Goal: Browse casually: Explore the website without a specific task or goal

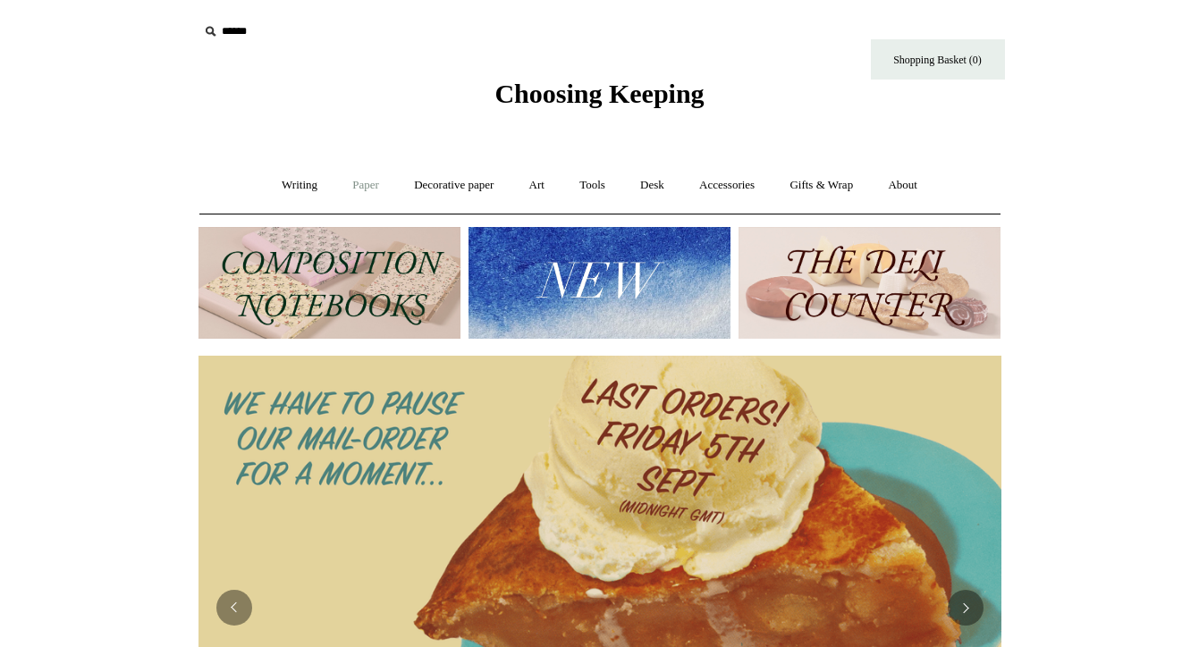
click at [366, 187] on link "Paper +" at bounding box center [365, 185] width 59 height 47
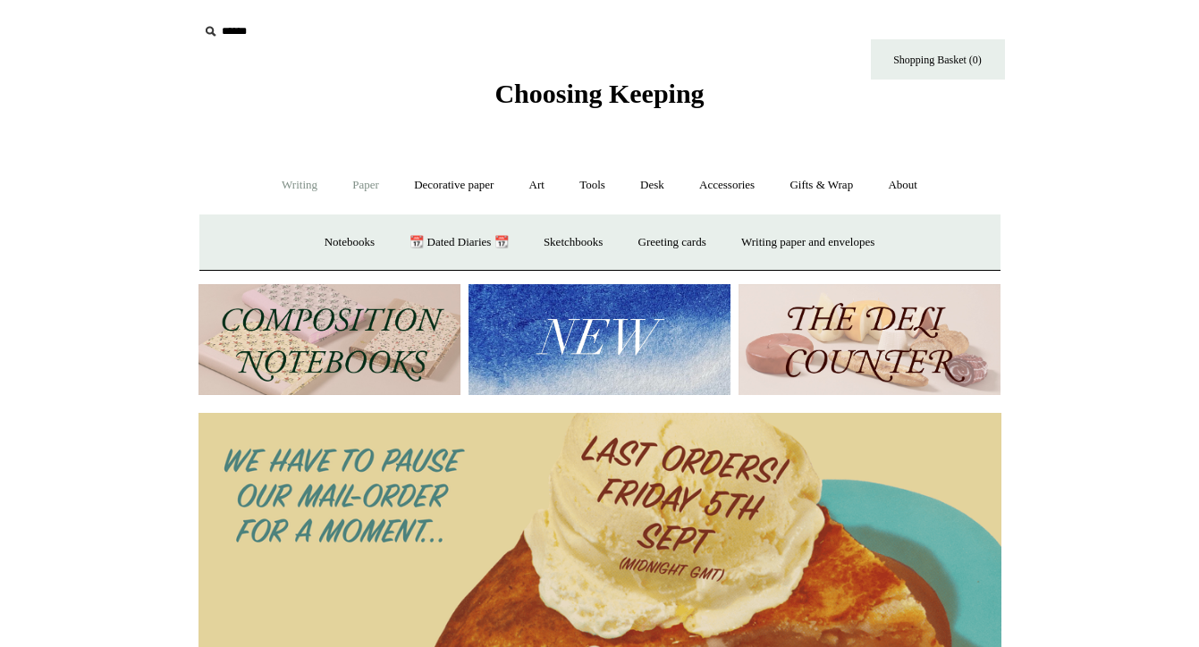
click at [281, 182] on link "Writing +" at bounding box center [300, 185] width 68 height 47
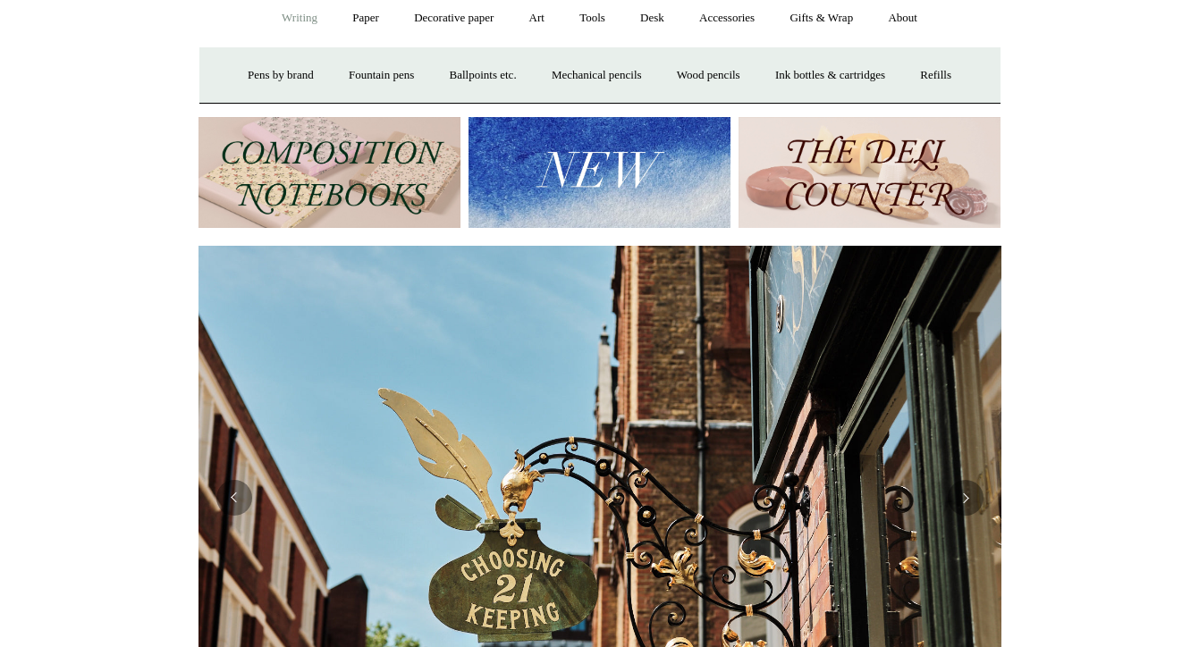
scroll to position [165, 0]
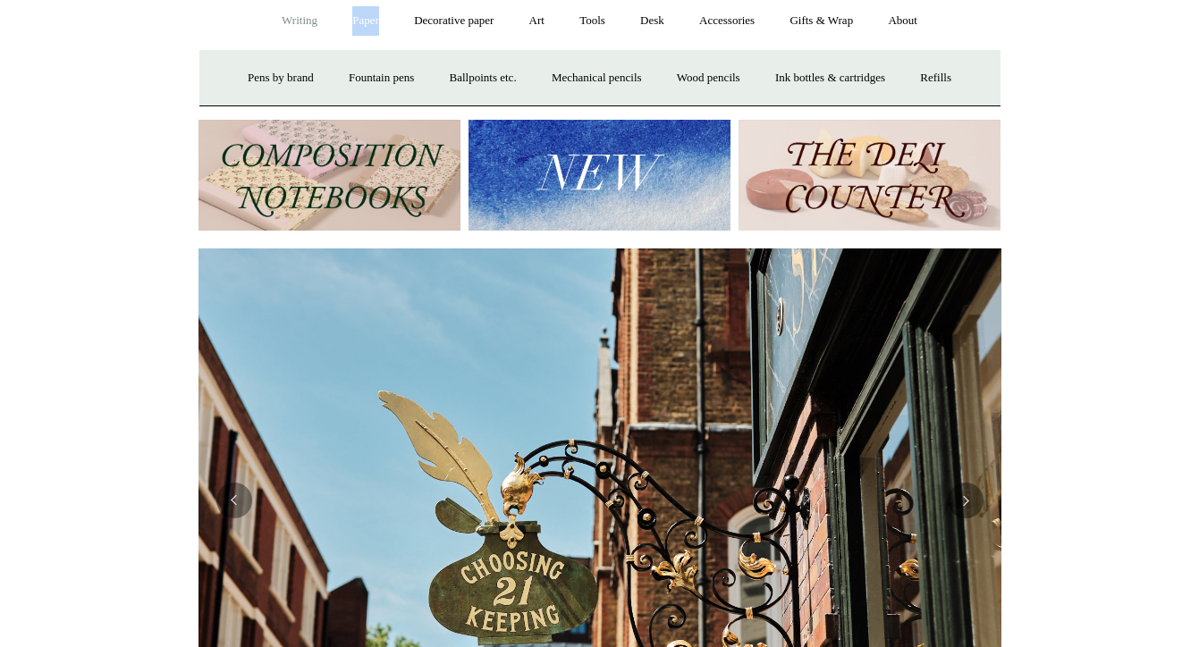
click at [371, 14] on link "Paper +" at bounding box center [365, 20] width 59 height 47
click at [361, 25] on link "Paper -" at bounding box center [365, 20] width 59 height 47
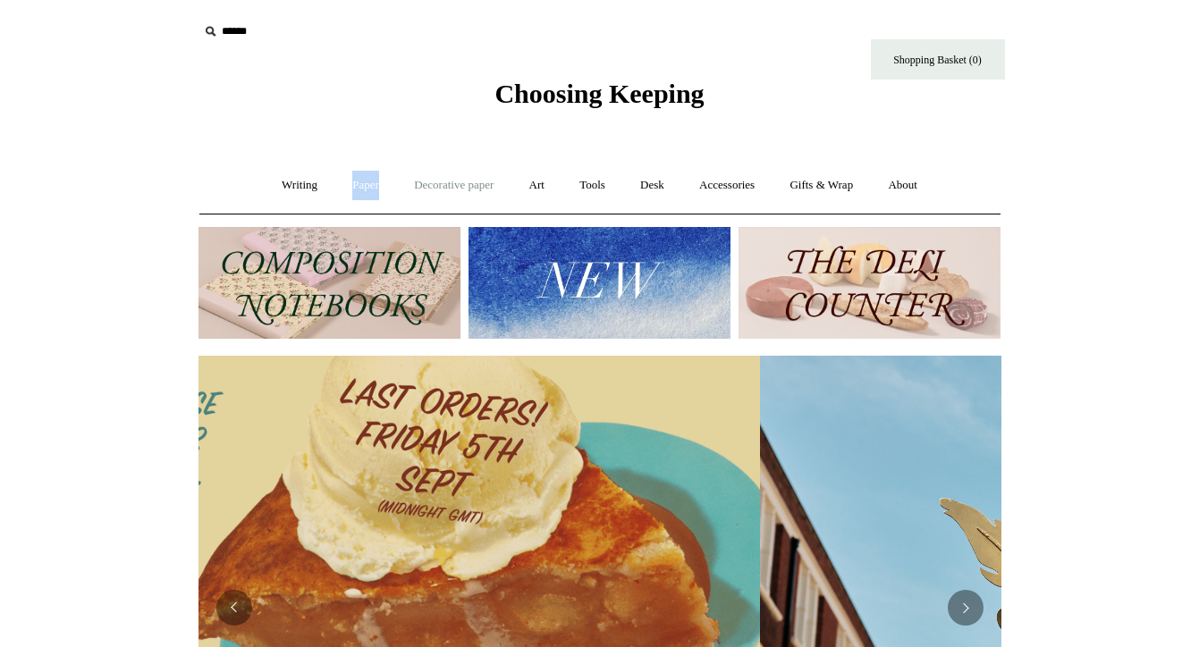
scroll to position [0, 0]
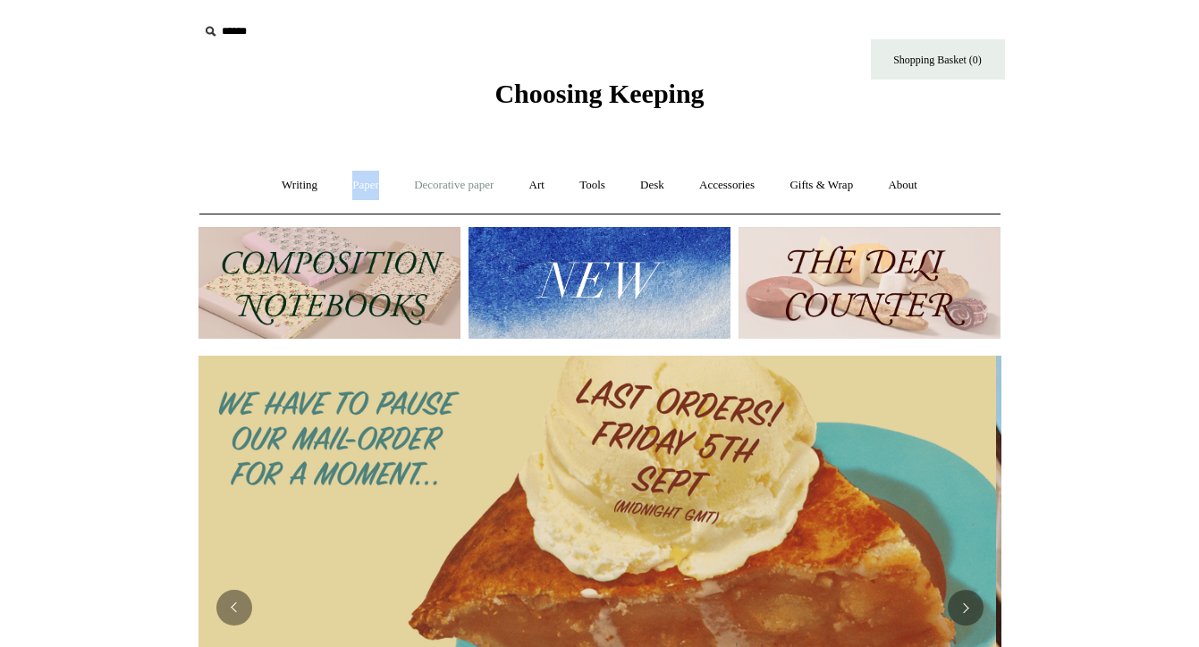
click at [454, 178] on link "Decorative paper +" at bounding box center [454, 185] width 112 height 47
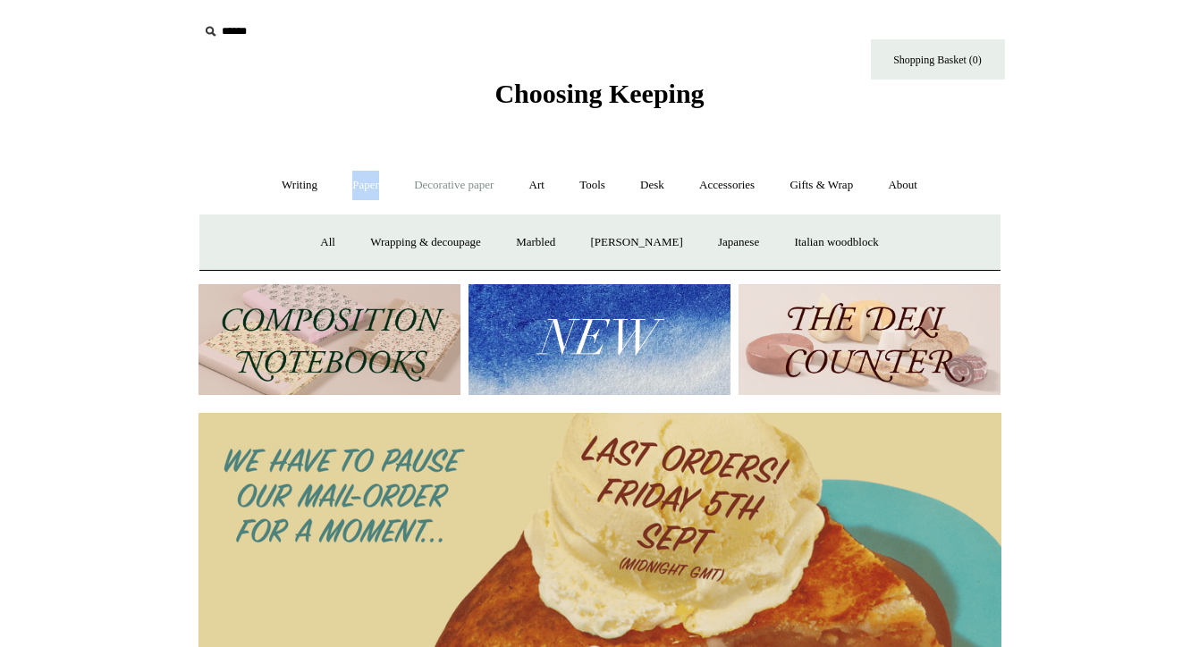
click at [360, 192] on link "Paper +" at bounding box center [365, 185] width 59 height 47
click at [326, 236] on link "Notebooks +" at bounding box center [350, 242] width 82 height 47
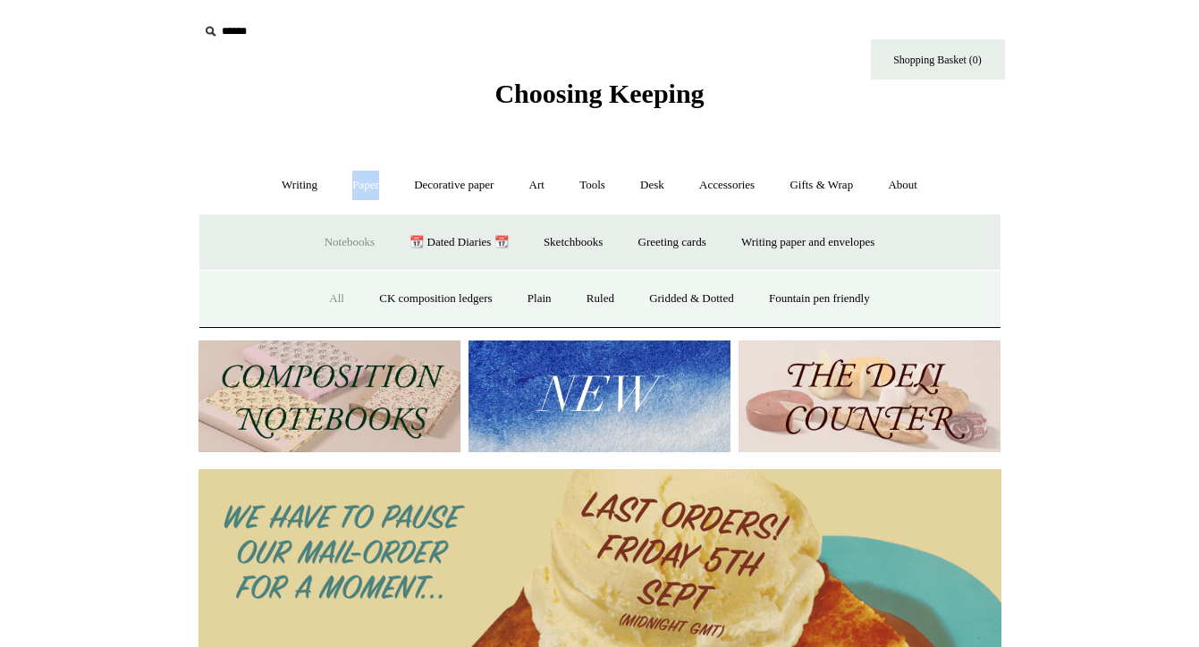
click at [321, 300] on link "All" at bounding box center [336, 298] width 47 height 47
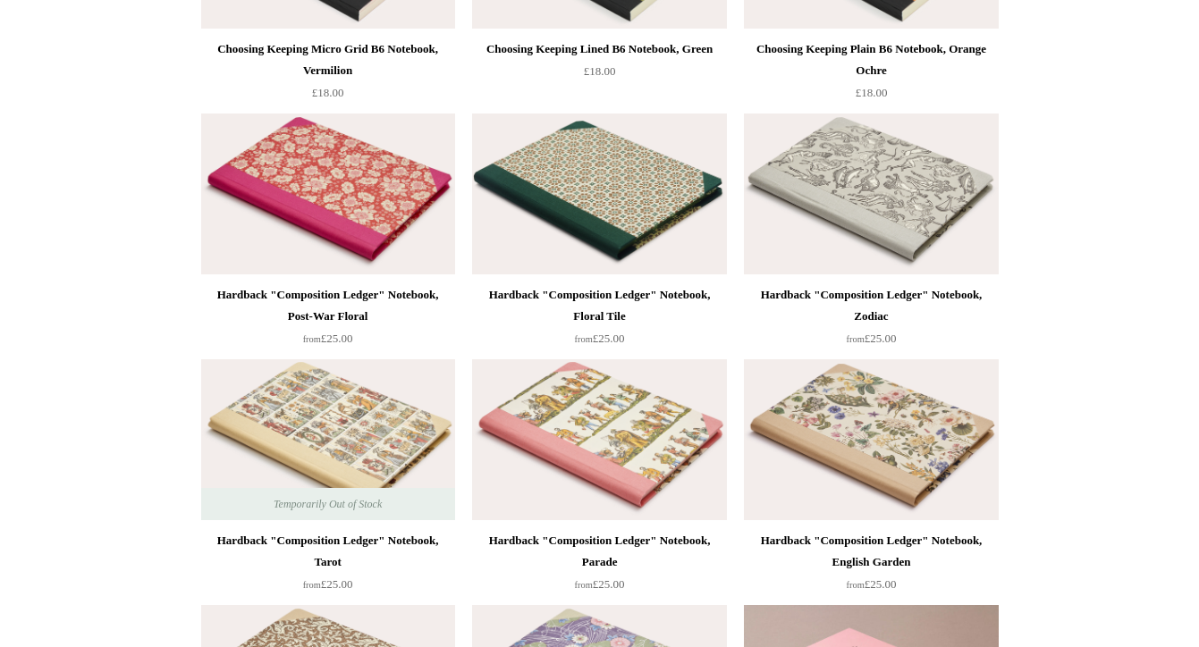
scroll to position [365, 0]
click at [572, 461] on img at bounding box center [599, 440] width 254 height 161
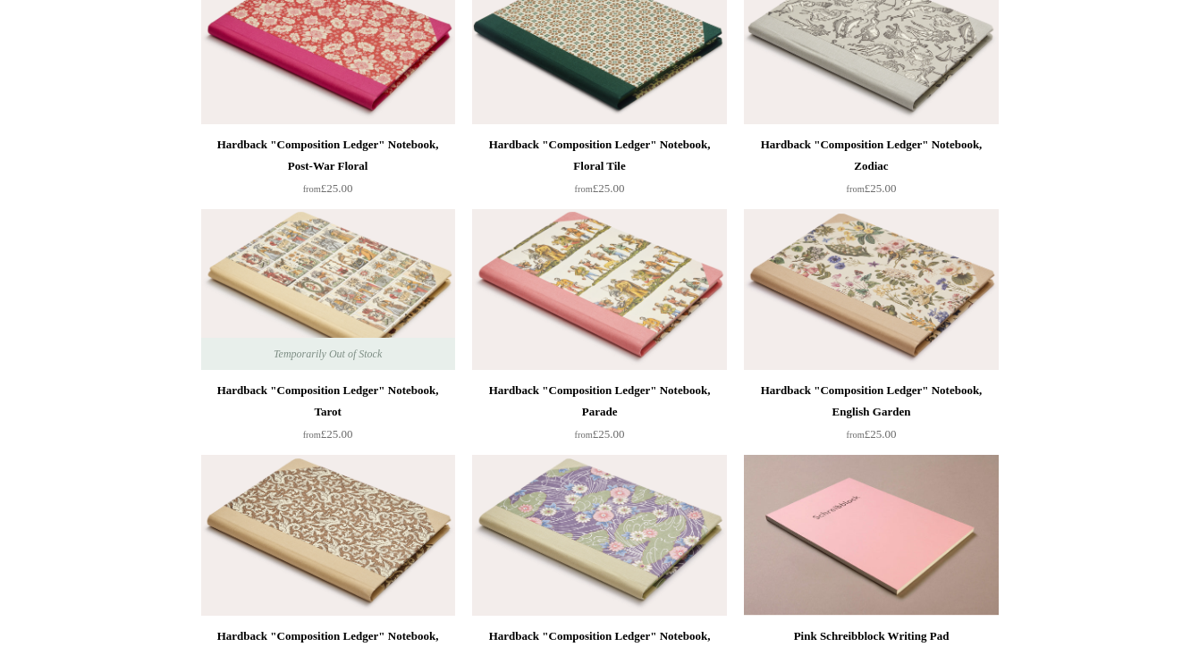
scroll to position [519, 0]
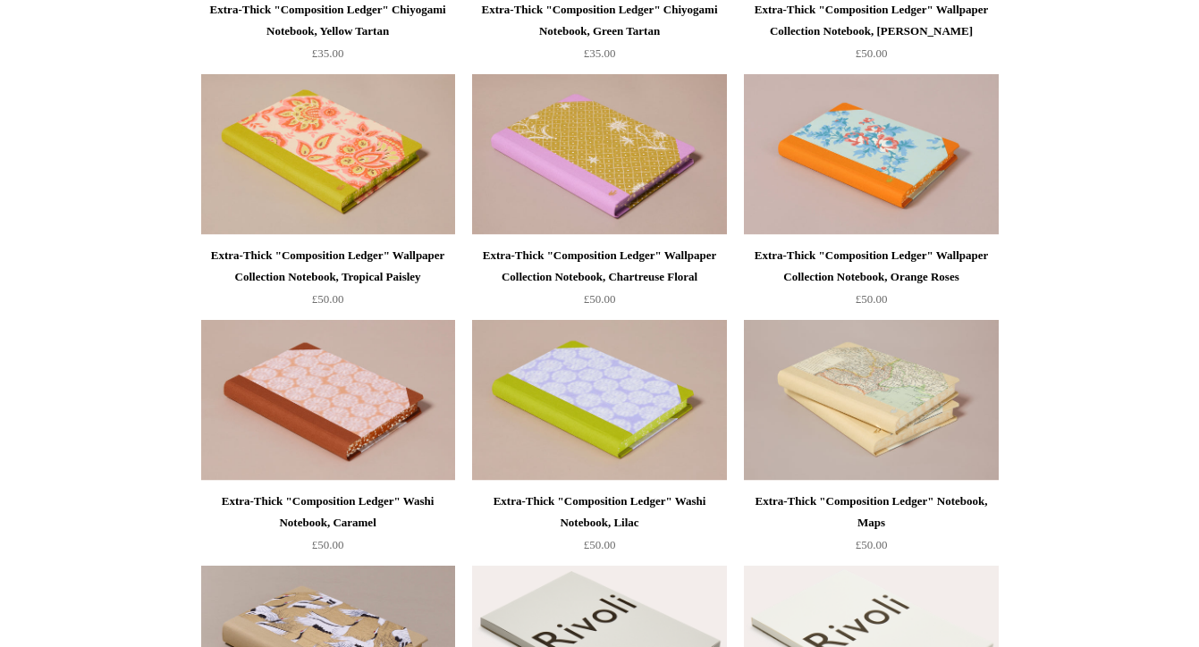
scroll to position [1634, 0]
click at [932, 186] on img at bounding box center [871, 154] width 254 height 161
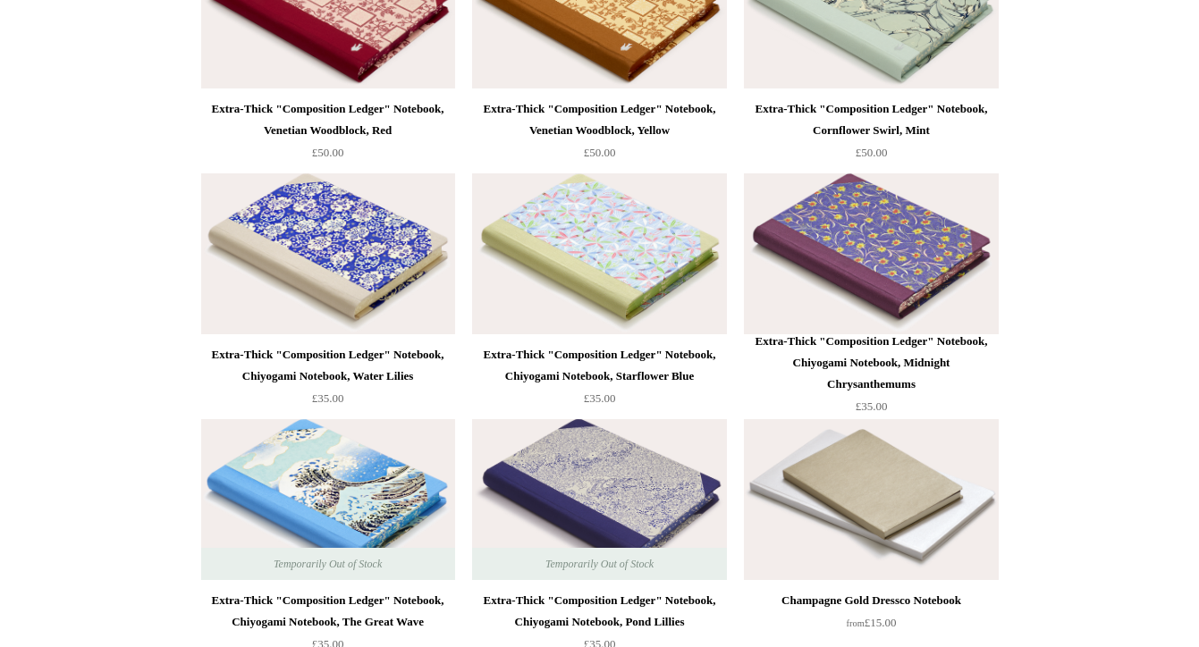
scroll to position [11091, 0]
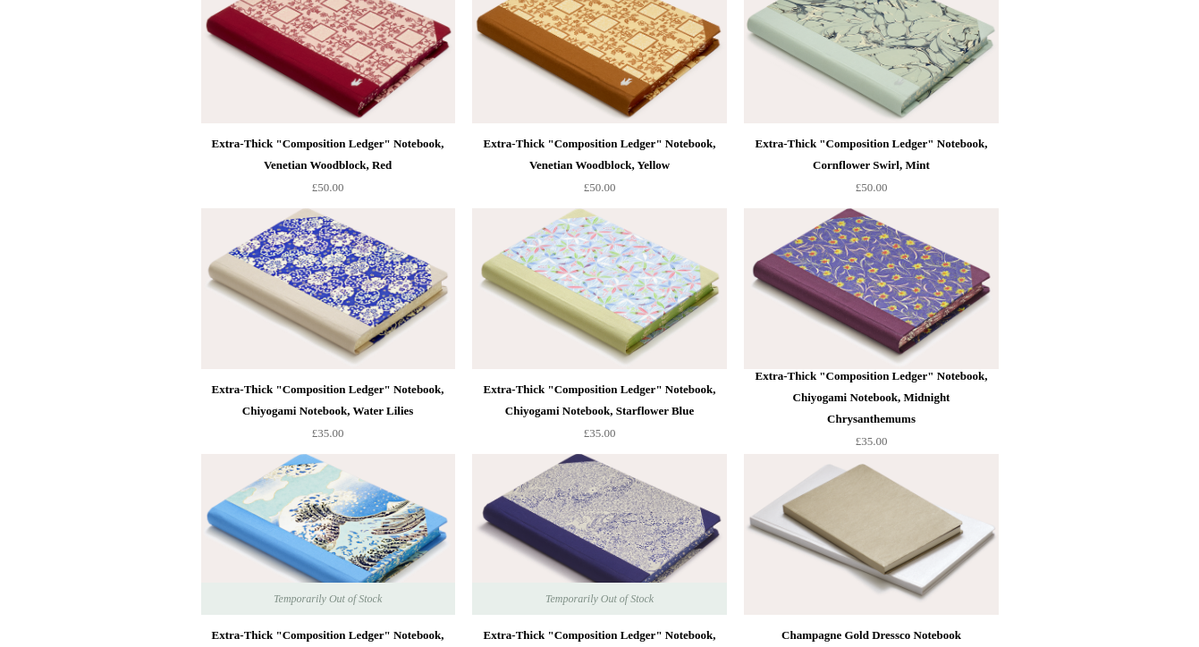
click at [665, 286] on img at bounding box center [599, 288] width 254 height 161
click at [834, 293] on img at bounding box center [871, 288] width 254 height 161
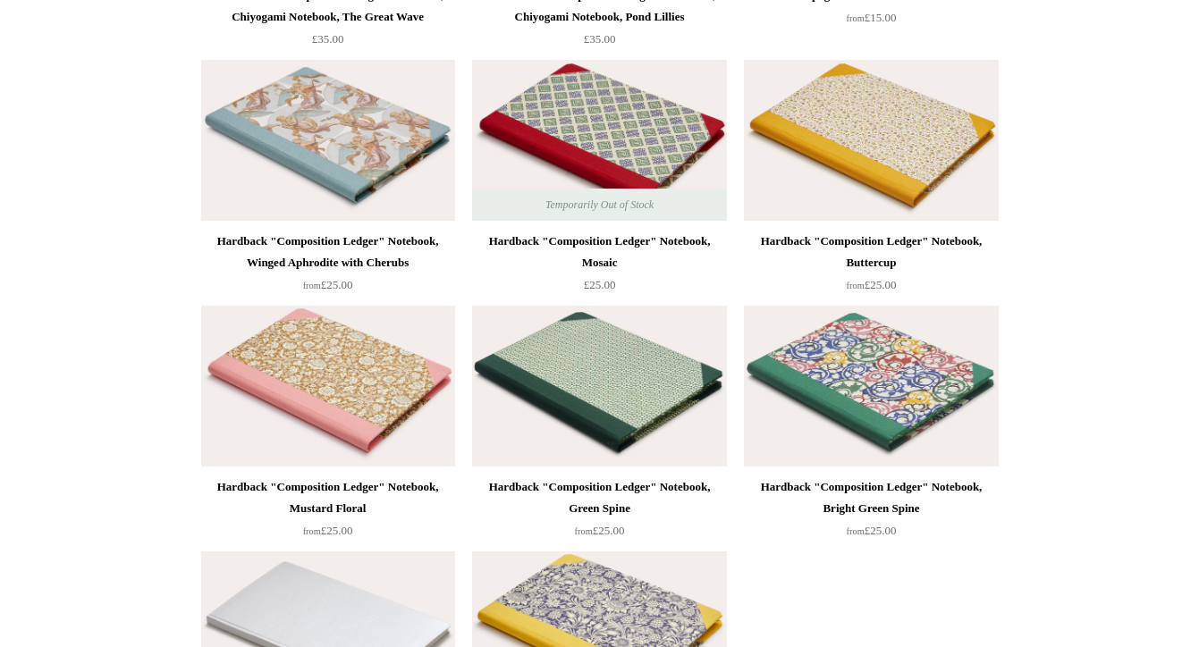
scroll to position [11737, 0]
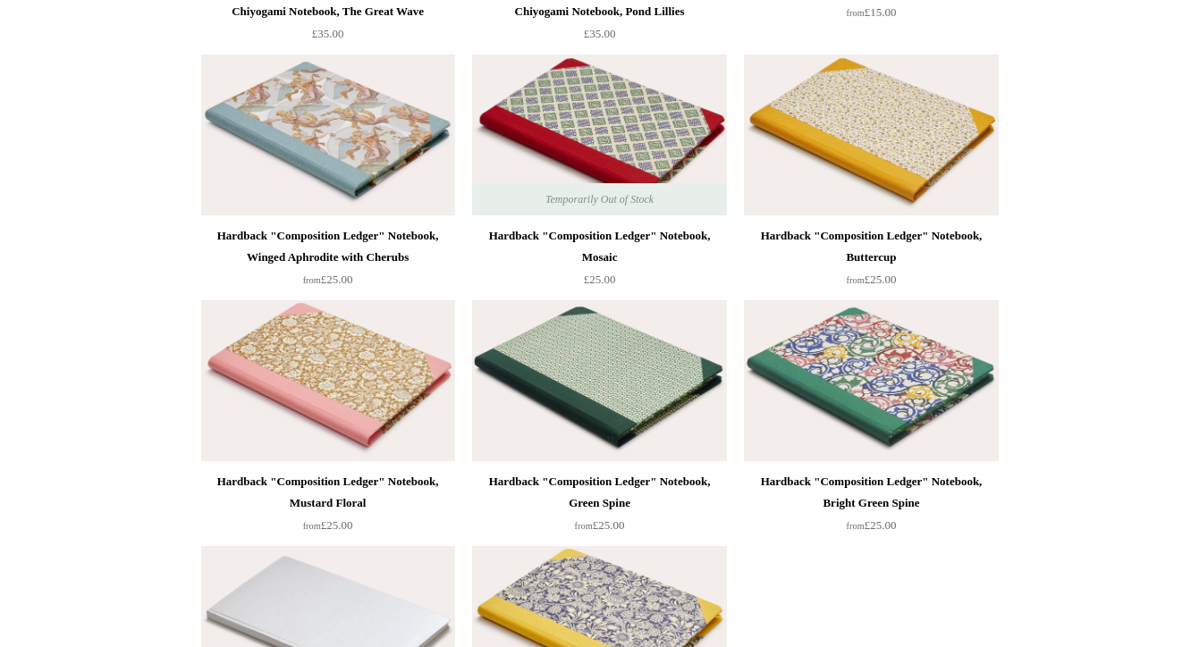
click at [891, 241] on div "Hardback "Composition Ledger" Notebook, Buttercup" at bounding box center [871, 246] width 245 height 43
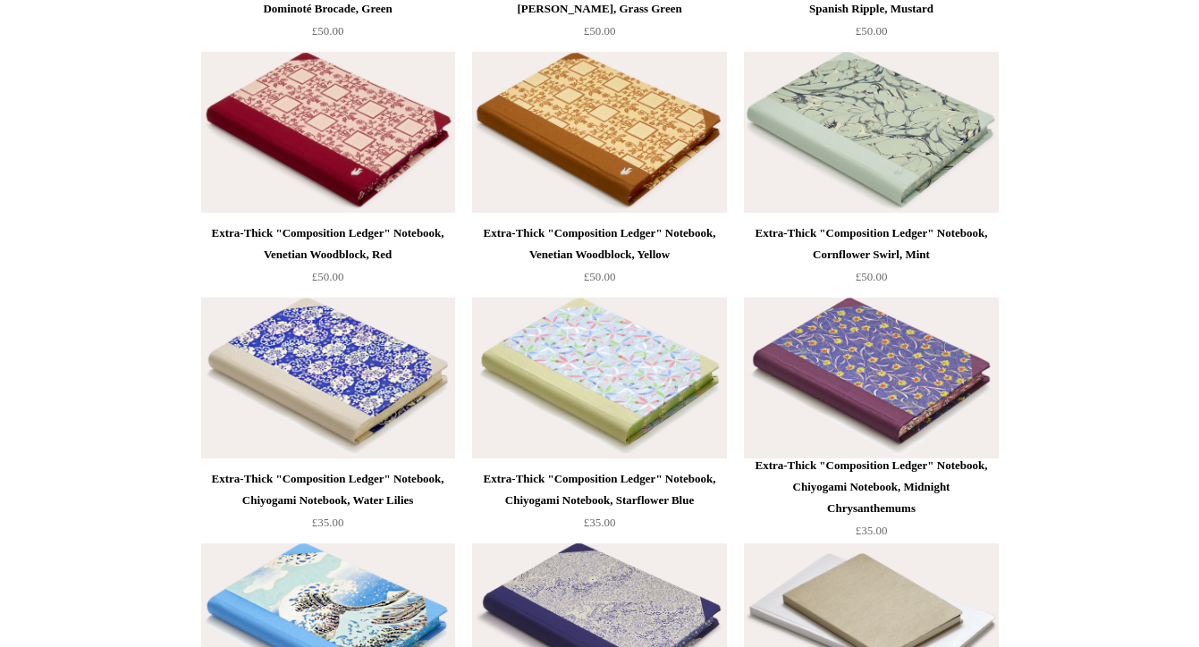
scroll to position [11000, 0]
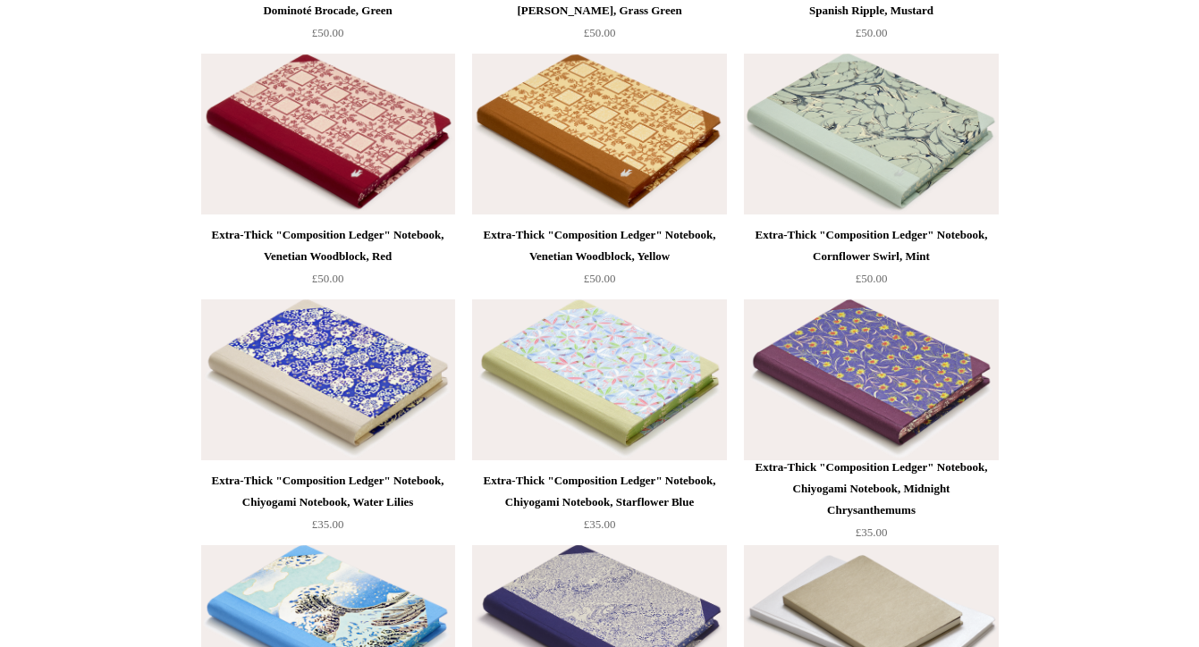
click at [586, 405] on img at bounding box center [599, 380] width 254 height 161
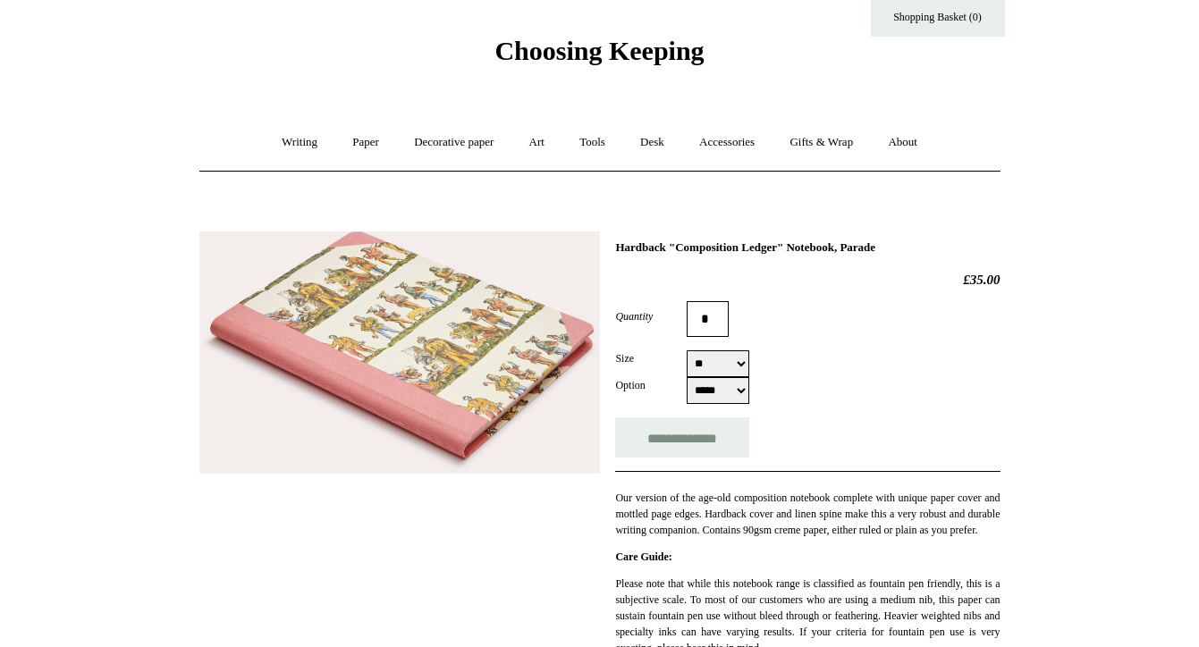
scroll to position [38, 0]
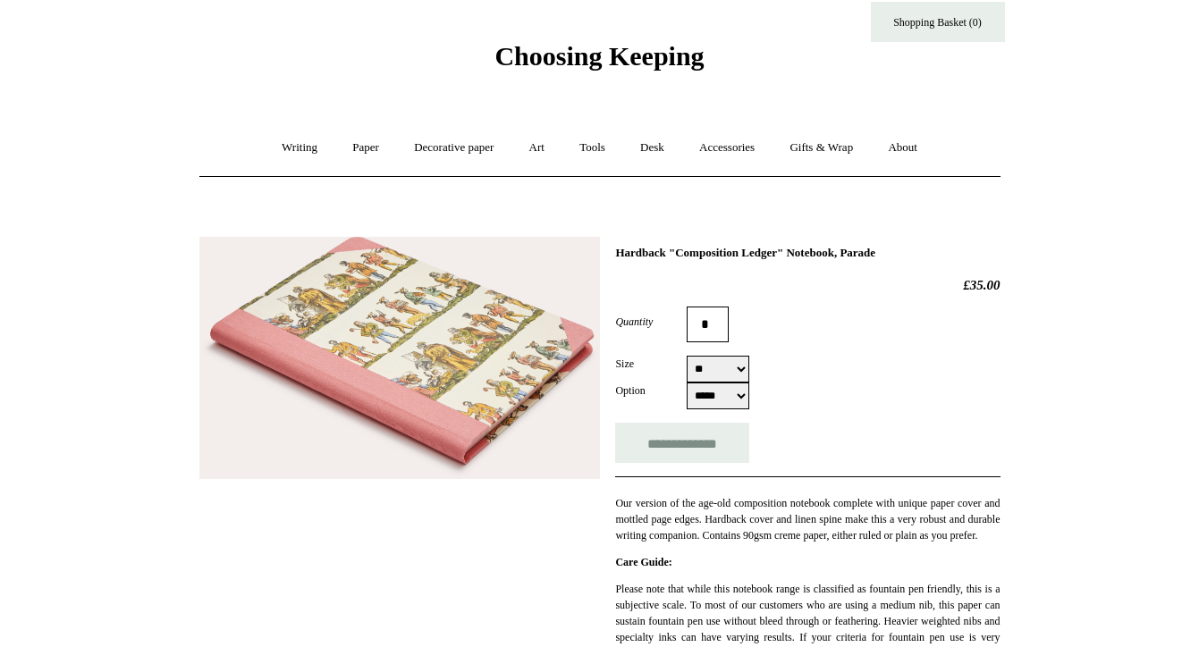
click at [445, 307] on img at bounding box center [399, 358] width 401 height 242
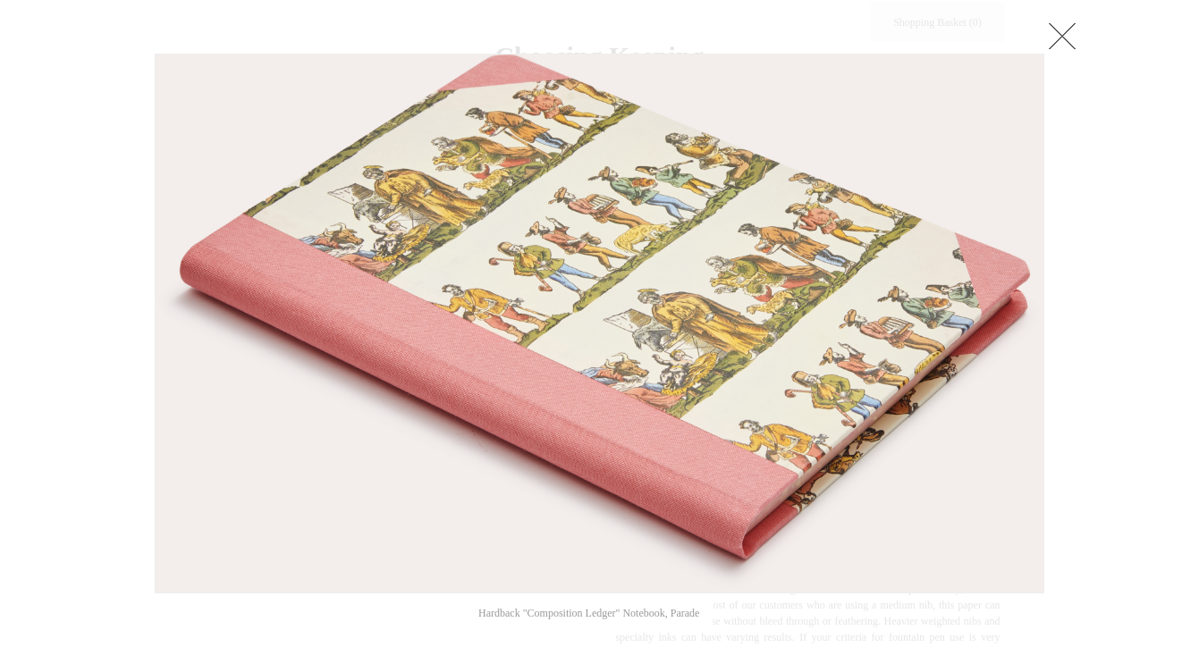
click at [1062, 29] on link at bounding box center [1063, 36] width 36 height 36
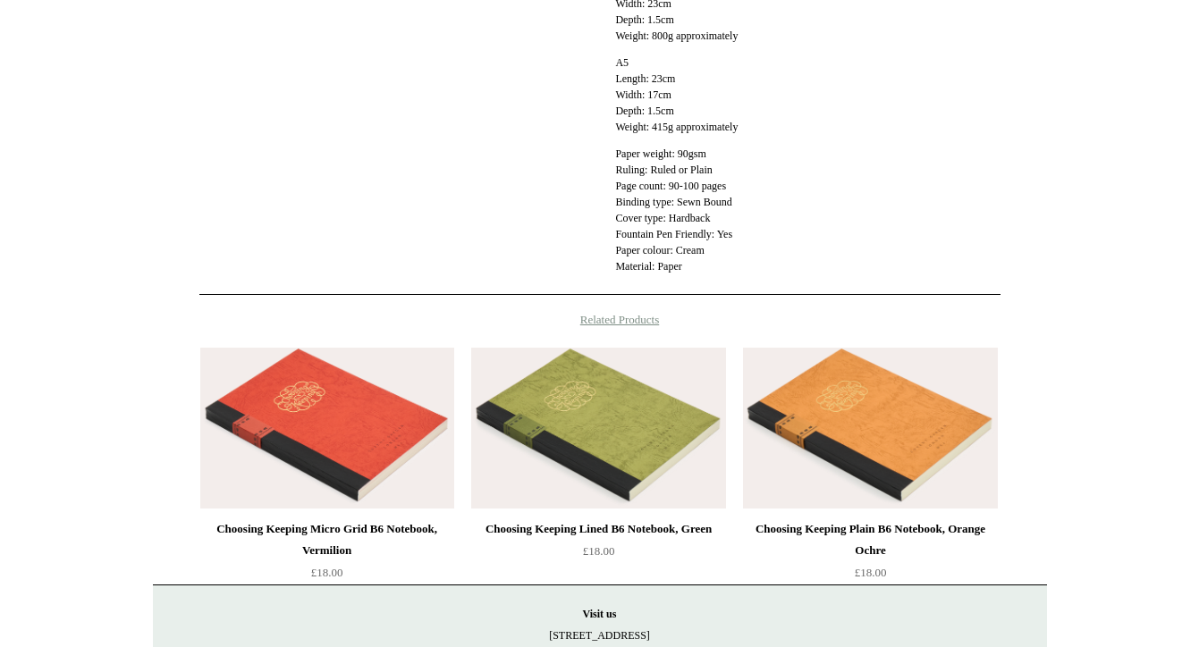
scroll to position [773, 0]
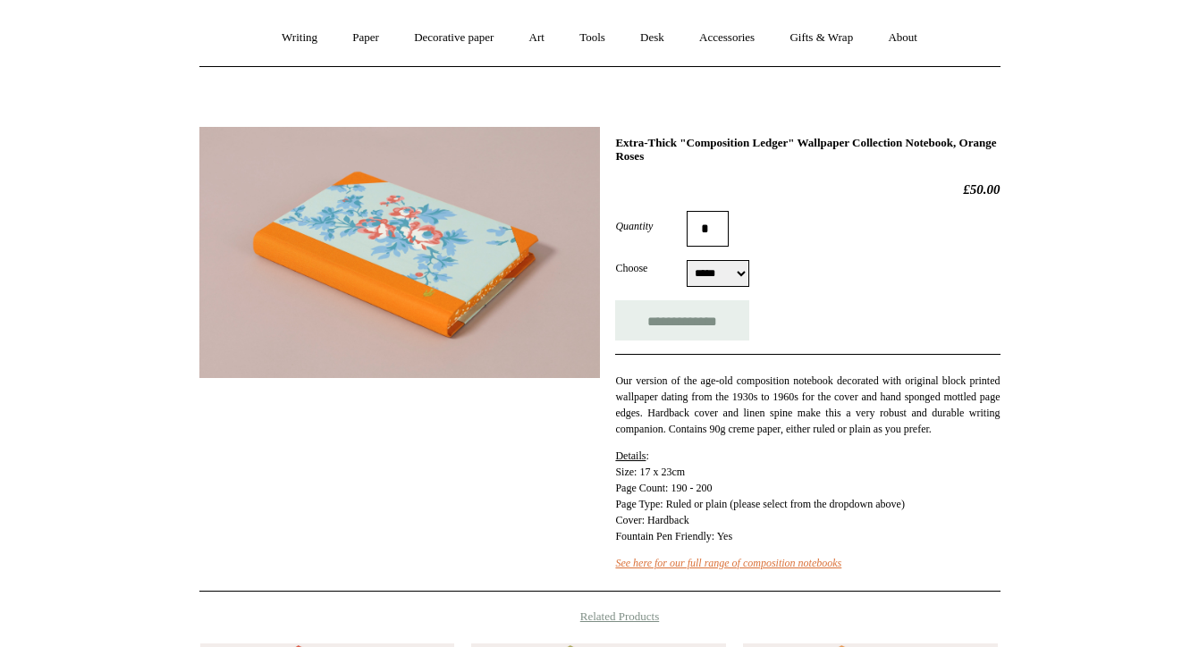
scroll to position [147, 0]
select select "*****"
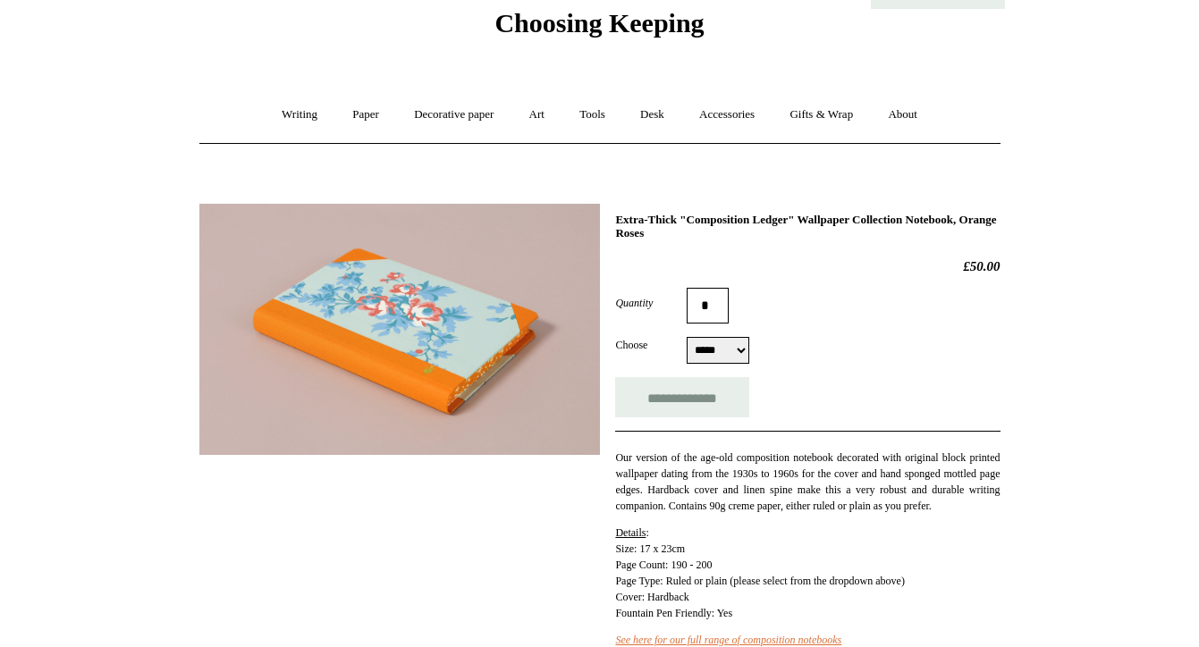
scroll to position [70, 0]
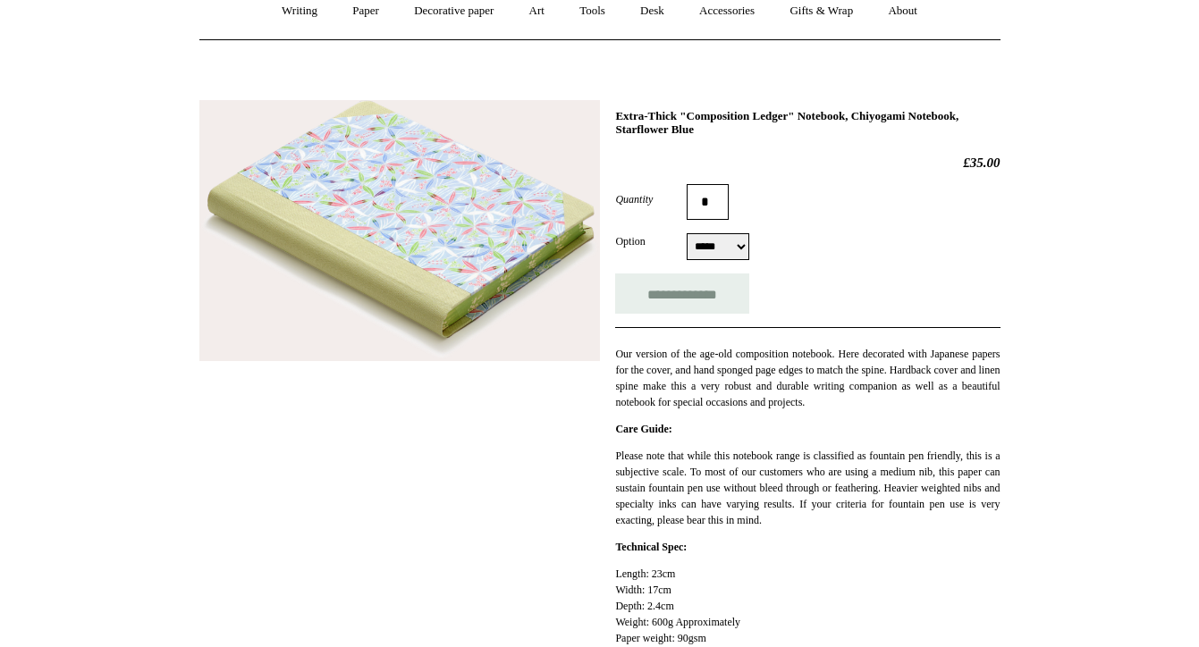
scroll to position [123, 0]
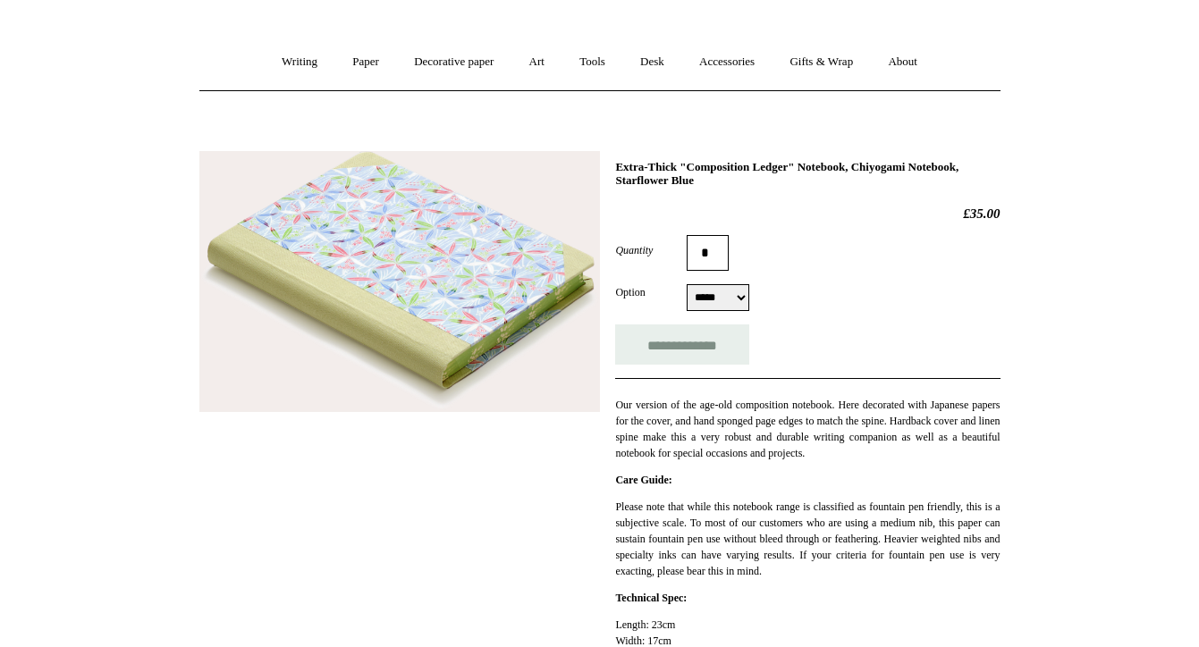
click at [459, 354] on img at bounding box center [399, 281] width 401 height 261
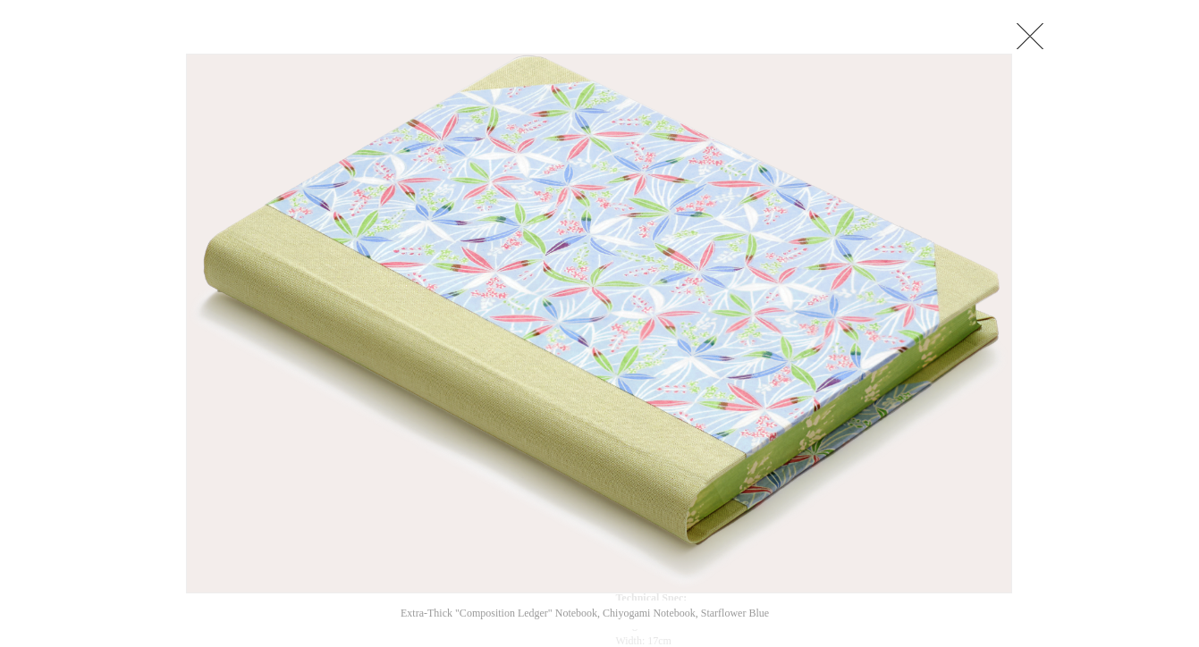
click at [1026, 19] on link at bounding box center [1030, 36] width 36 height 36
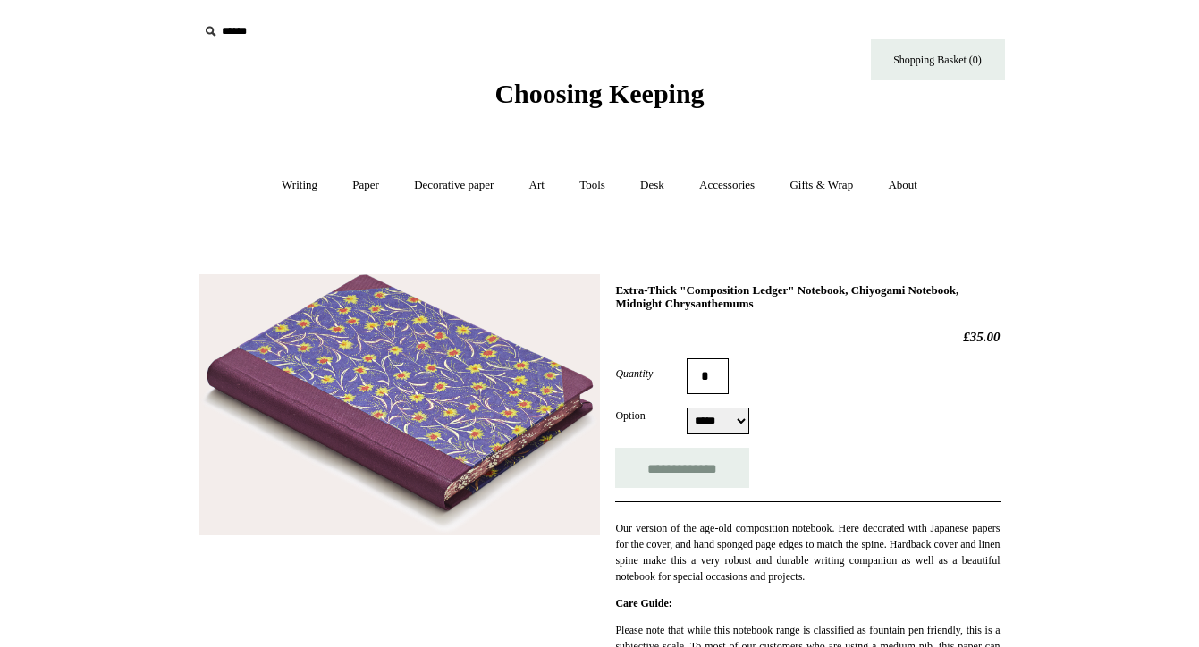
scroll to position [64, 0]
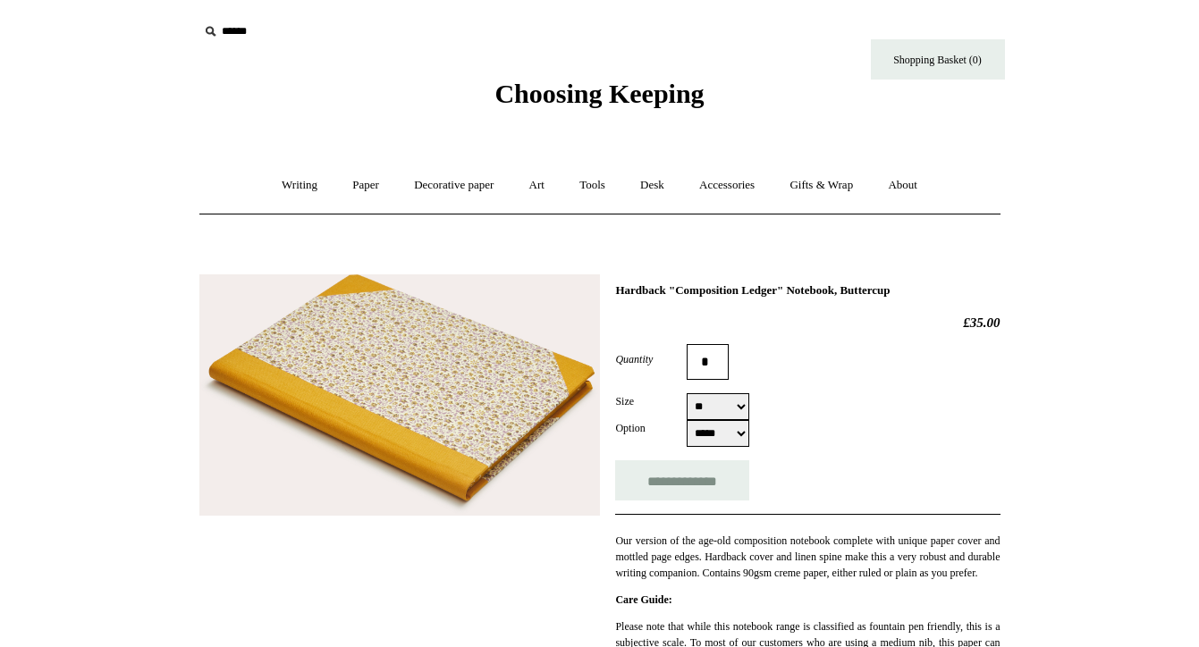
select select "**"
